Goal: Task Accomplishment & Management: Manage account settings

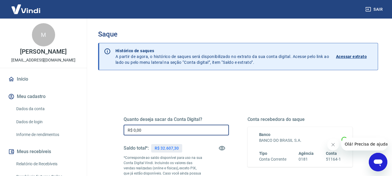
drag, startPoint x: 144, startPoint y: 132, endPoint x: 109, endPoint y: 123, distance: 36.1
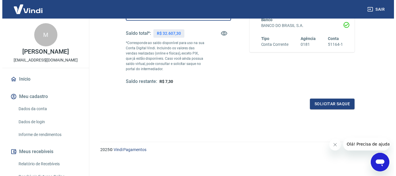
scroll to position [116, 0]
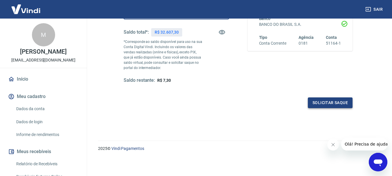
type input "R$ 32.600,00"
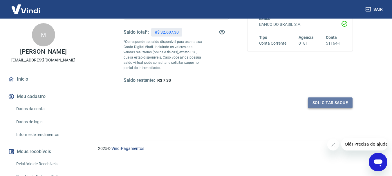
click at [325, 104] on button "Solicitar saque" at bounding box center [329, 102] width 45 height 11
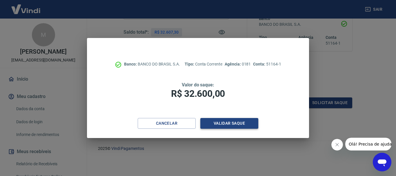
click at [236, 119] on button "Validar saque" at bounding box center [229, 123] width 58 height 11
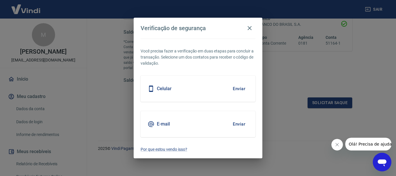
click at [240, 87] on button "Enviar" at bounding box center [239, 89] width 19 height 12
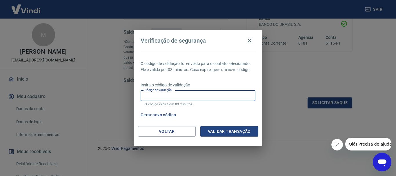
click at [215, 93] on input "Código de validação" at bounding box center [198, 95] width 115 height 11
type input "771634"
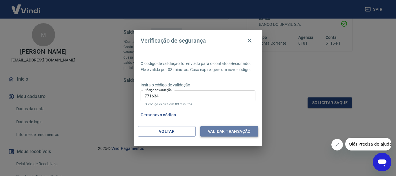
click at [226, 131] on button "Validar transação" at bounding box center [229, 131] width 58 height 11
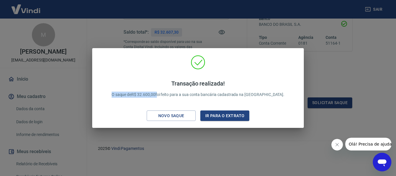
drag, startPoint x: 171, startPoint y: 95, endPoint x: 125, endPoint y: 99, distance: 46.6
click at [125, 99] on div "Transação realizada! O saque de R$ 32.600,00 foi feito para a sua conta bancári…" at bounding box center [198, 88] width 187 height 29
copy p "O saque de R$ 32.600,00"
